Goal: Information Seeking & Learning: Learn about a topic

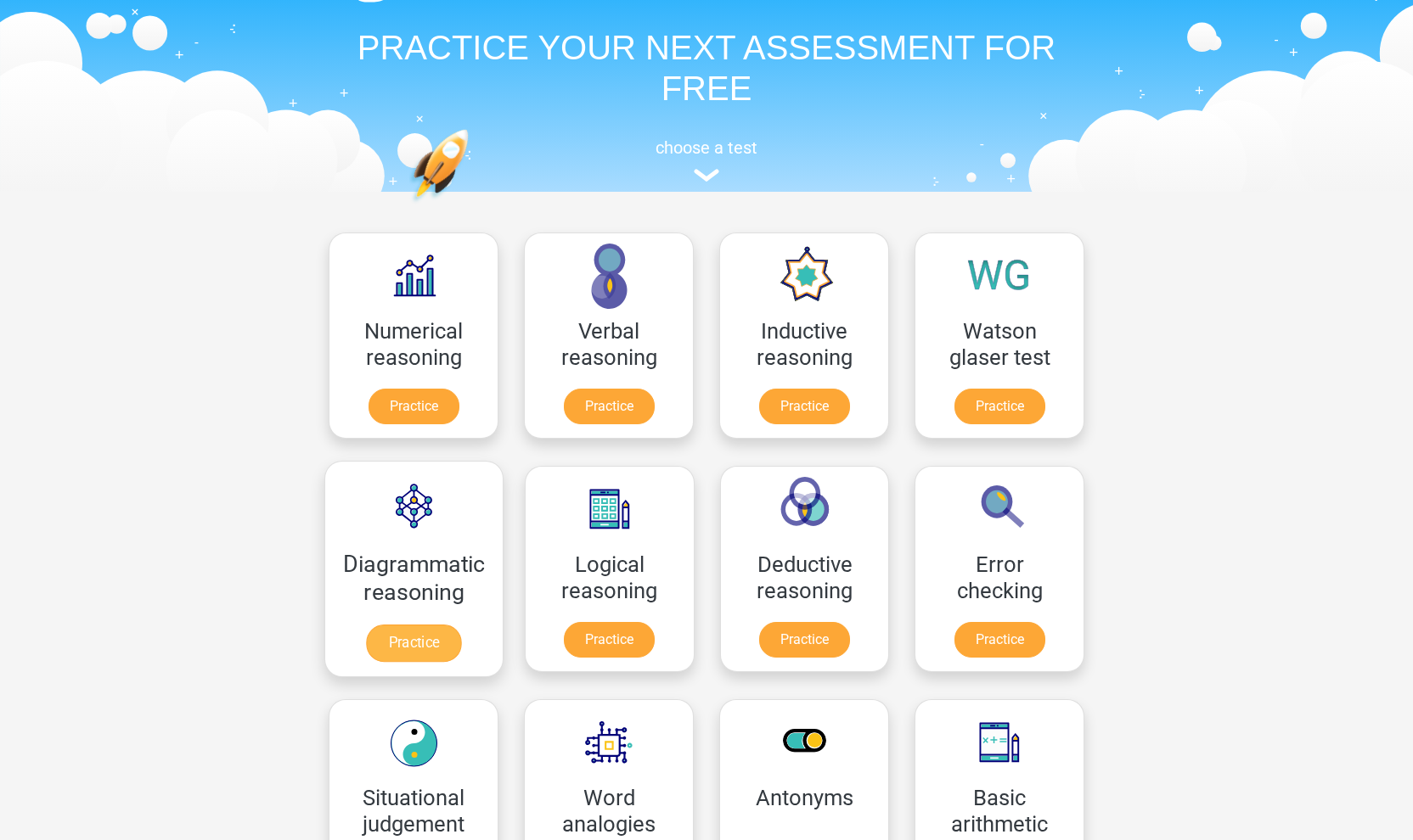
scroll to position [31, 0]
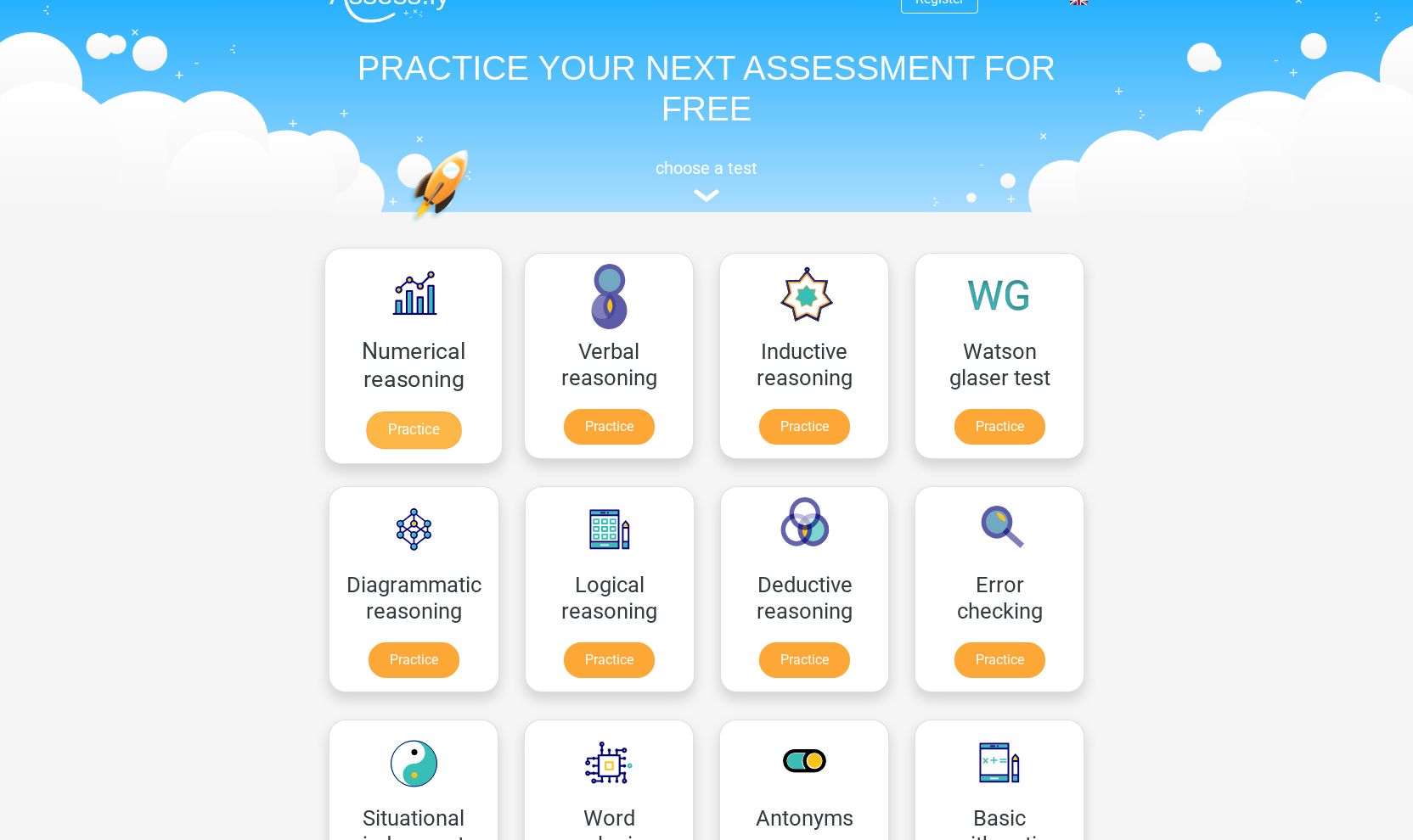
click at [433, 427] on link "Practice" at bounding box center [413, 430] width 95 height 37
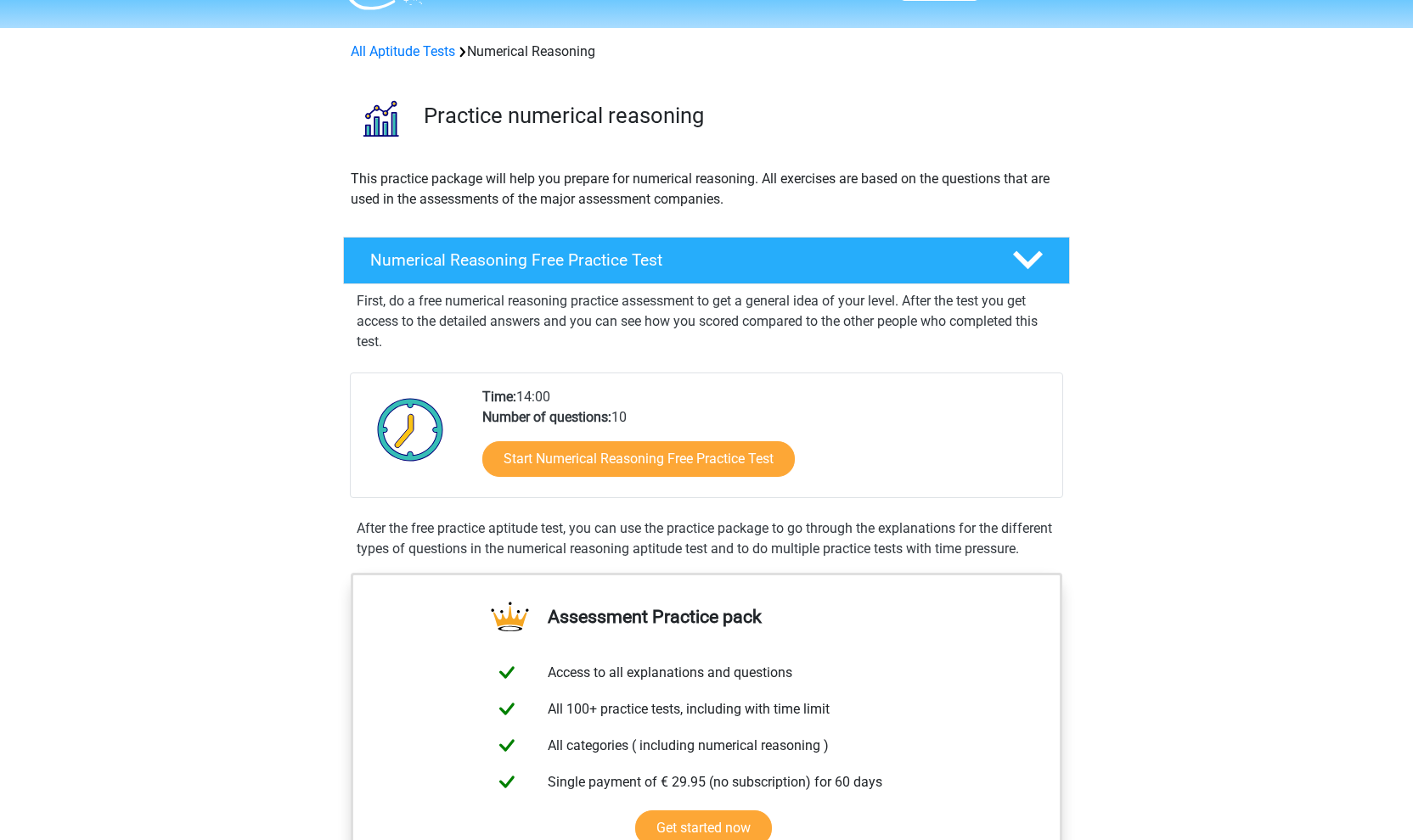
scroll to position [70, 0]
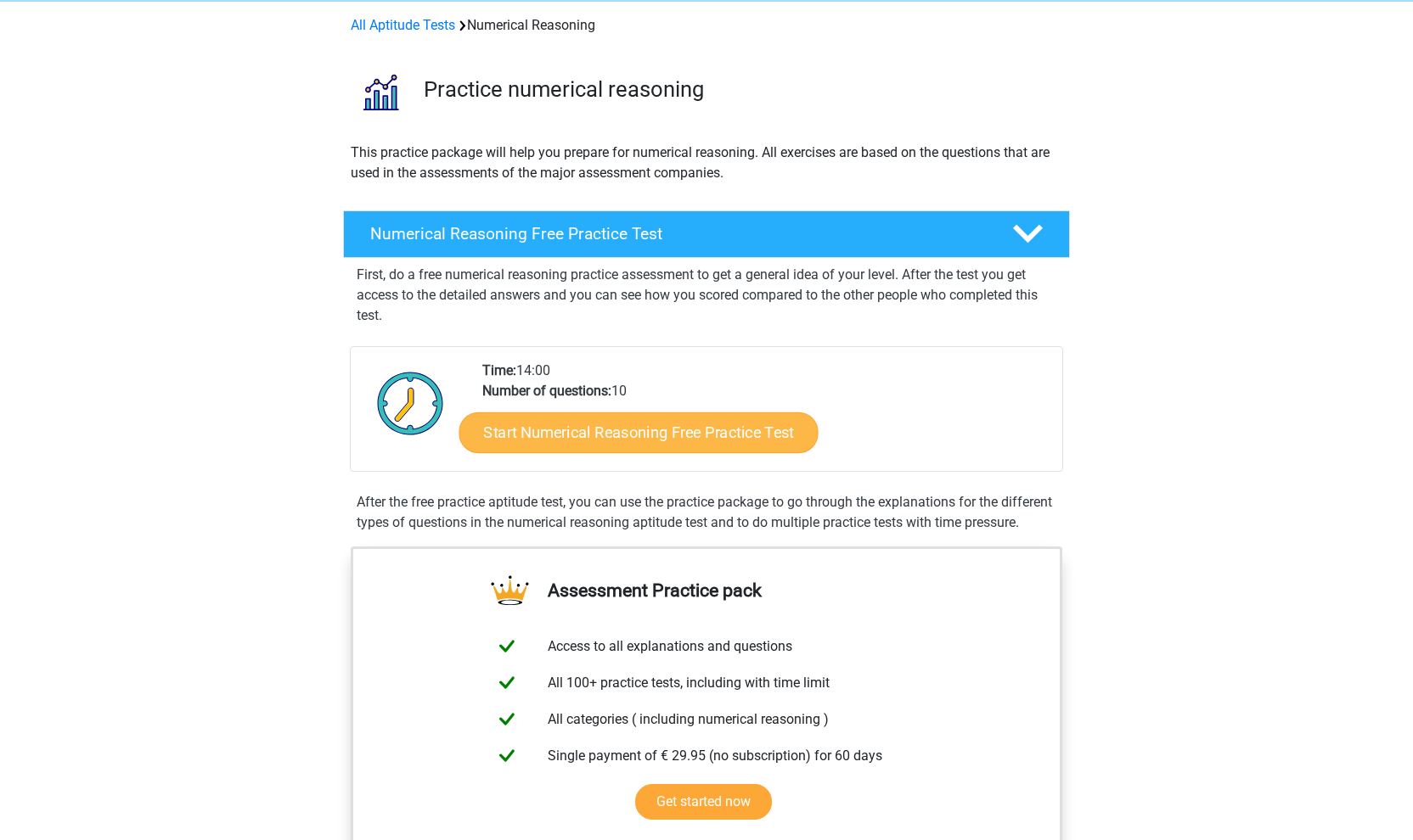
click at [530, 441] on link "Start Numerical Reasoning Free Practice Test" at bounding box center [638, 432] width 359 height 41
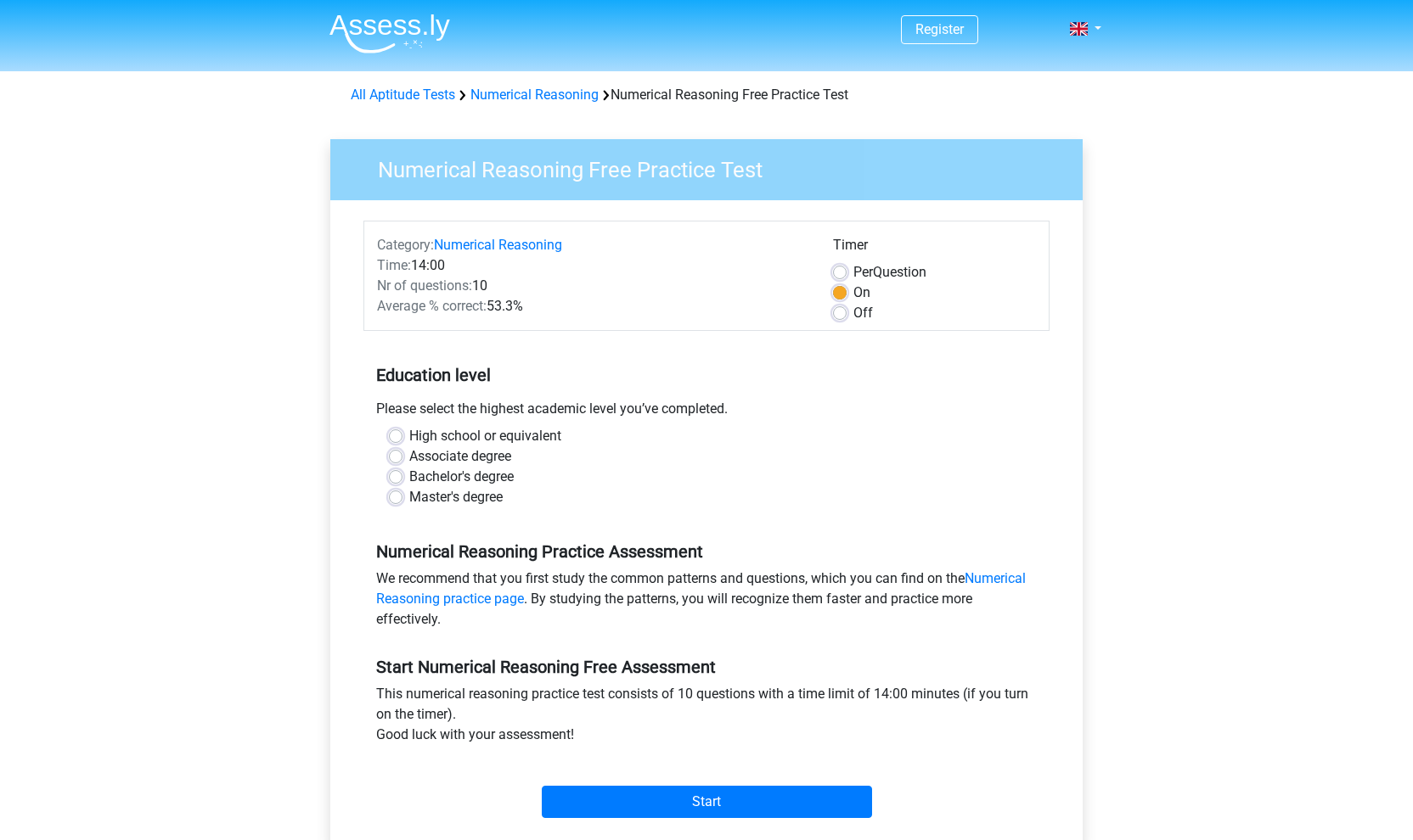
click at [409, 435] on label "High school or equivalent" at bounding box center [484, 437] width 152 height 21
click at [399, 435] on input "High school or equivalent" at bounding box center [396, 435] width 14 height 17
radio input "true"
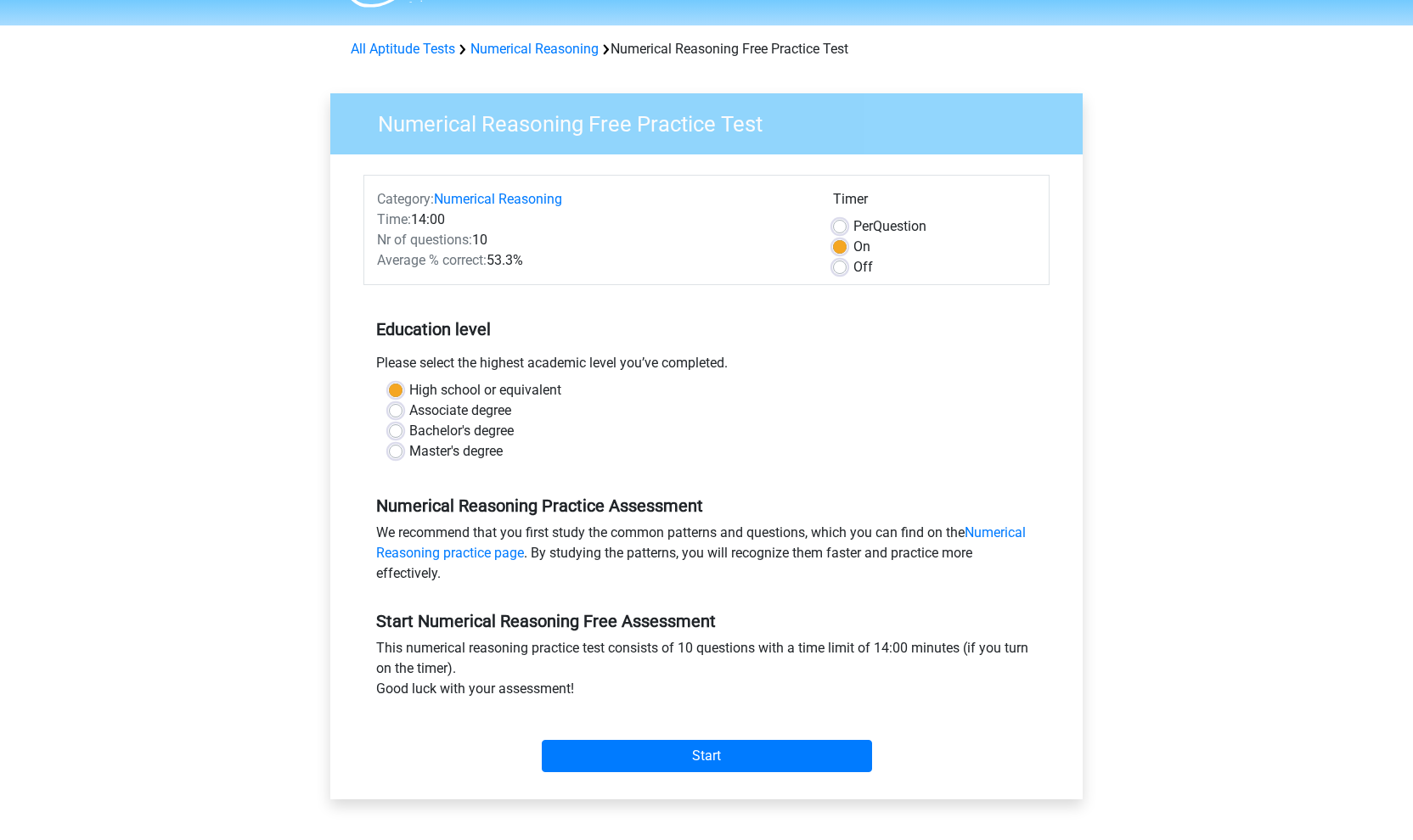
scroll to position [83, 0]
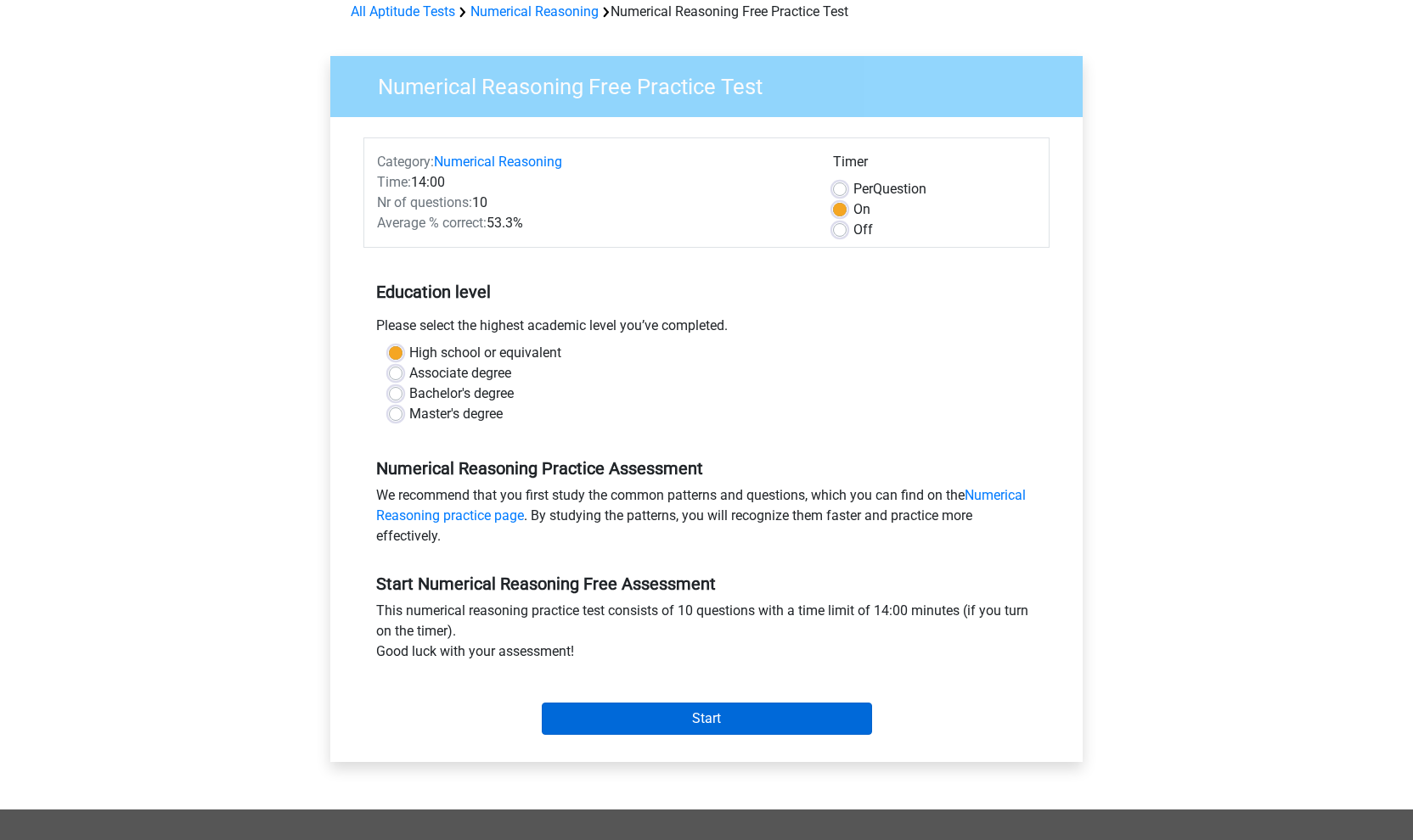
click at [626, 708] on input "Start" at bounding box center [706, 719] width 330 height 33
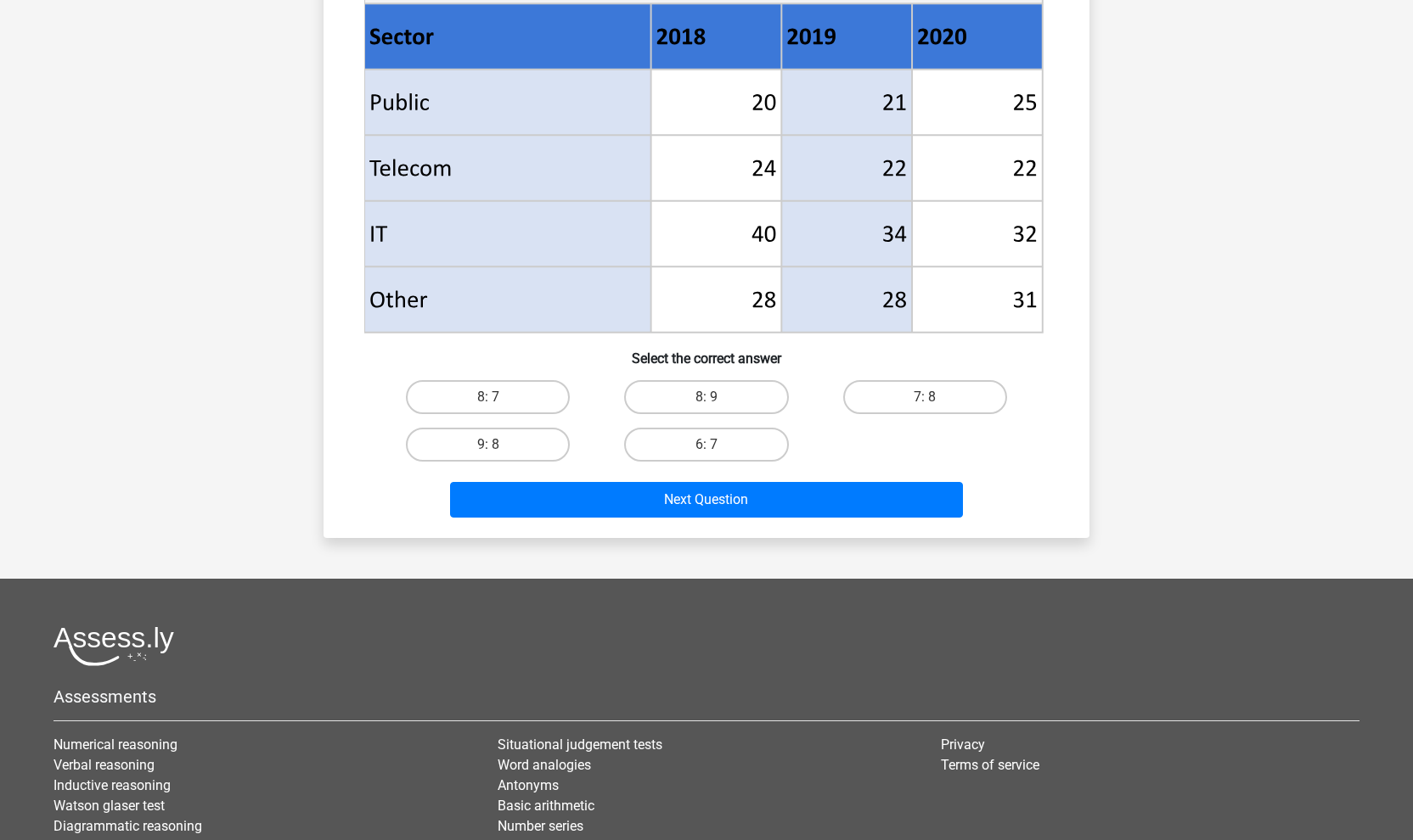
scroll to position [721, 0]
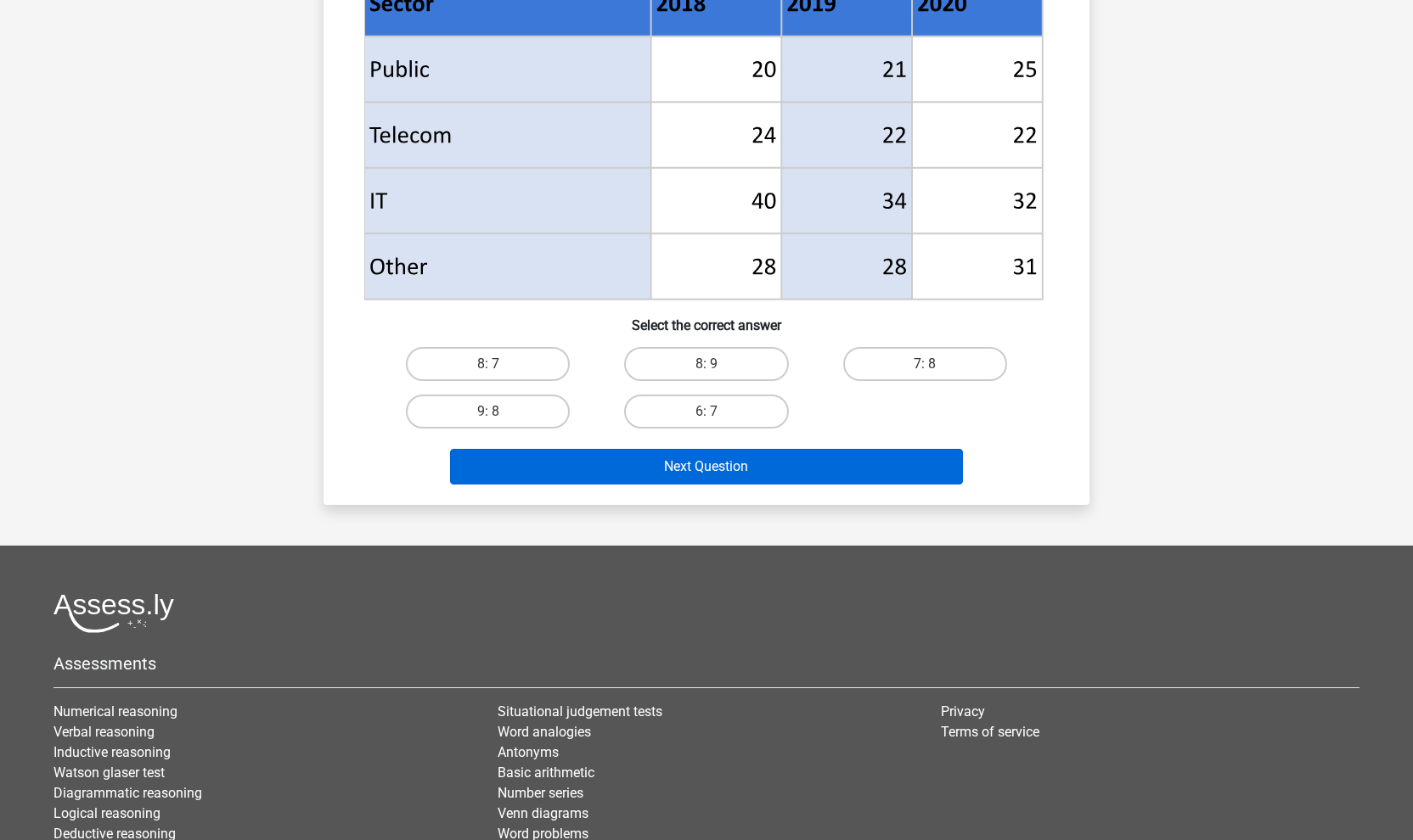
click at [559, 470] on button "Next Question" at bounding box center [706, 467] width 513 height 35
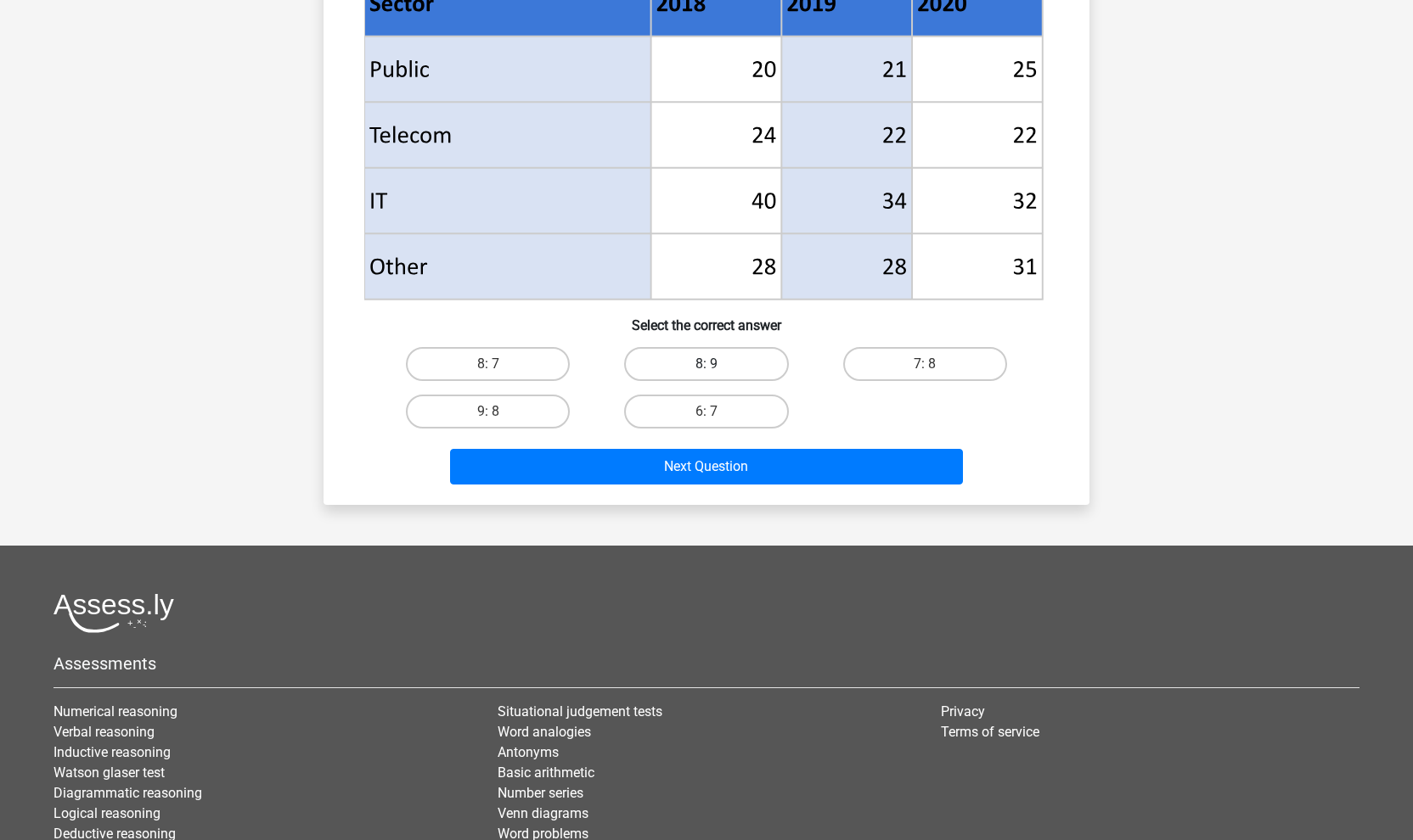
click at [655, 369] on label "8: 9" at bounding box center [706, 364] width 164 height 34
click at [706, 369] on input "8: 9" at bounding box center [712, 370] width 11 height 11
radio input "true"
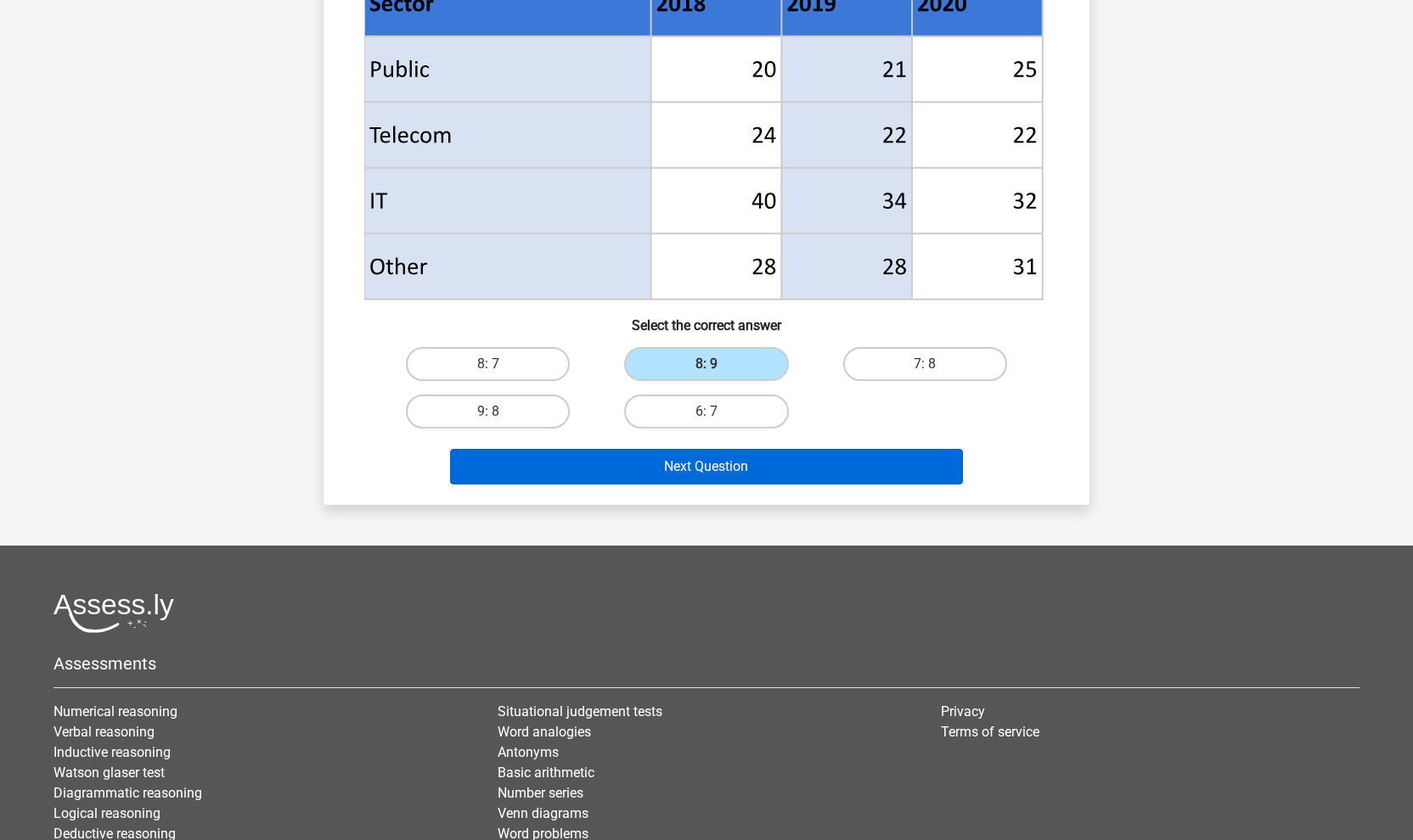
click at [650, 461] on button "Next Question" at bounding box center [706, 467] width 513 height 35
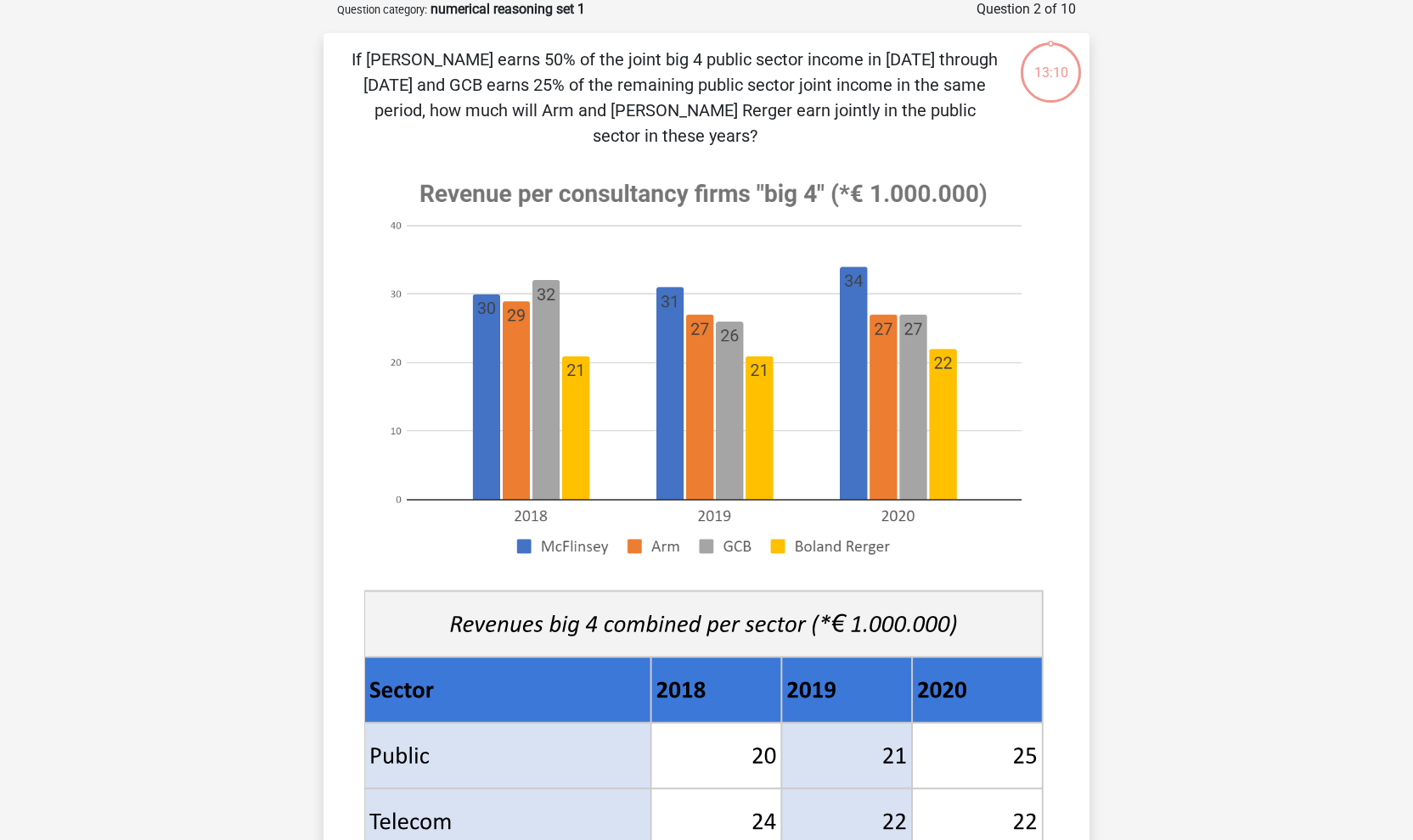
scroll to position [85, 0]
